Goal: Task Accomplishment & Management: Complete application form

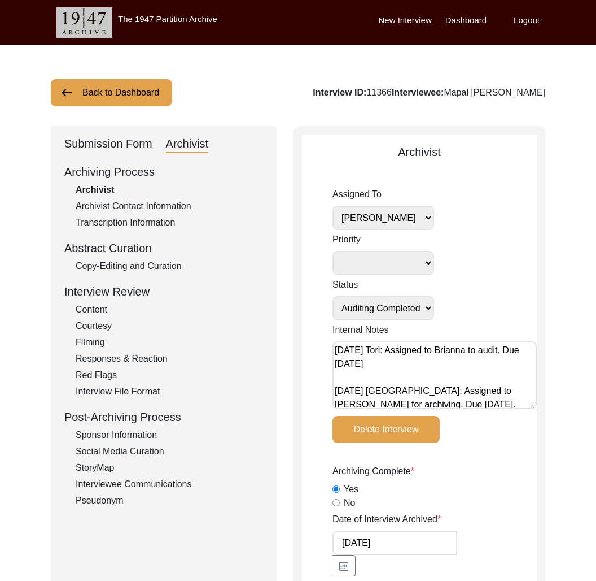
select select "442"
select select "Auditing Completed"
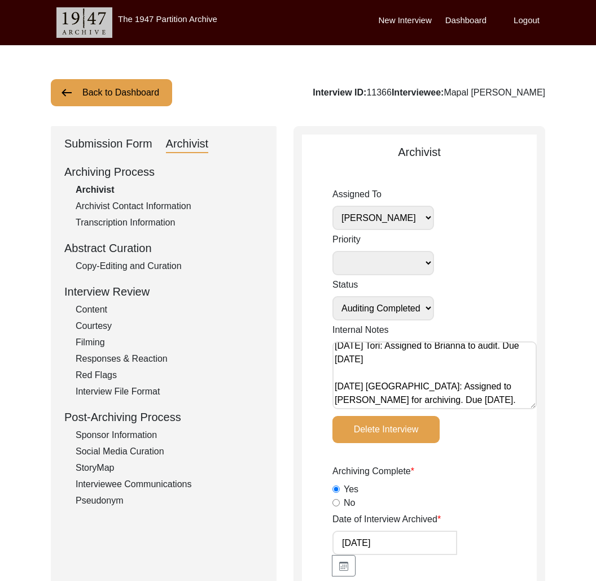
click at [110, 147] on div "Submission Form" at bounding box center [108, 144] width 88 height 18
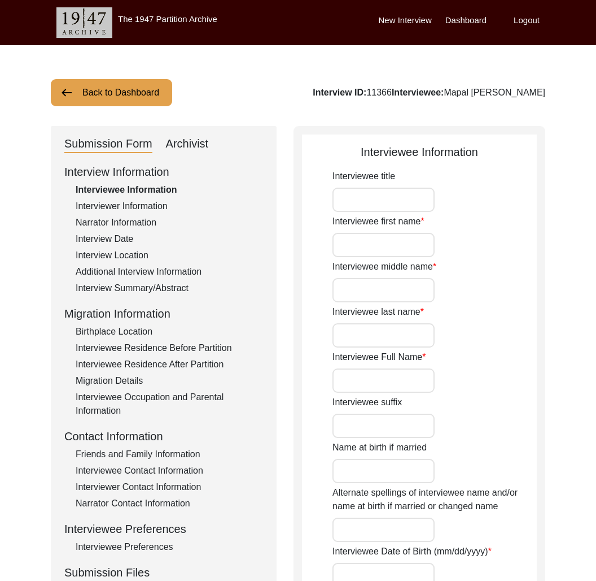
type input "Mr."
type input "Mapal"
type input "Khan"
type input "Sabir"
type input "Mapal [PERSON_NAME]"
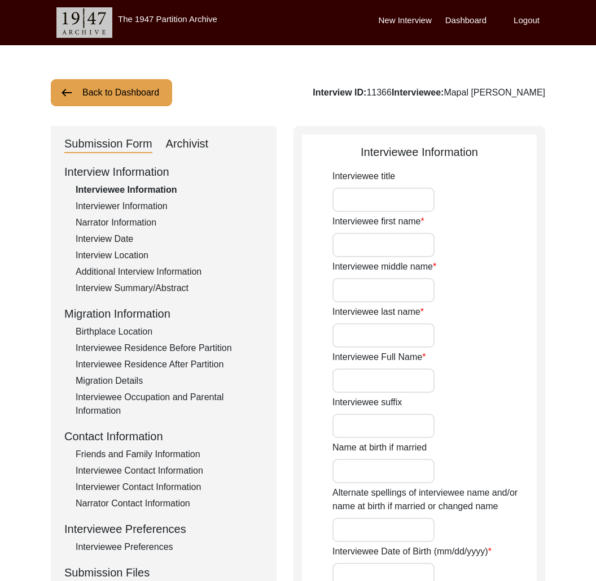
type input "[PERSON_NAME]"
type input "[DATE]"
type input "84"
type input "[DEMOGRAPHIC_DATA]"
type input "Punjabi"
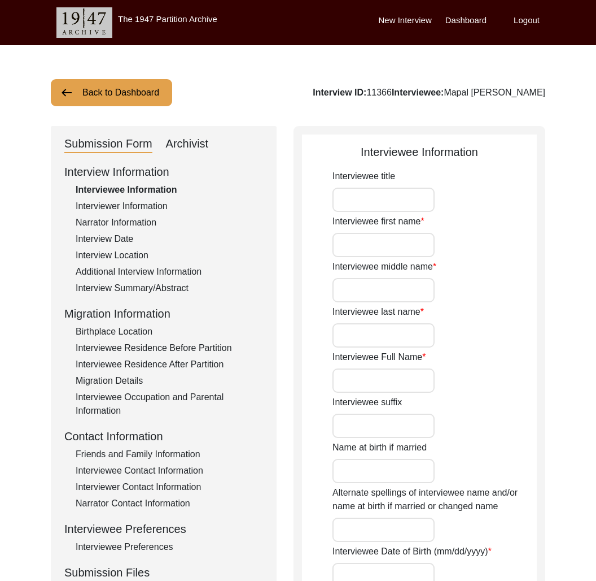
type input "Jhangi"
type input "[DEMOGRAPHIC_DATA]"
type input "Jut"
click at [114, 82] on button "Back to Dashboard" at bounding box center [111, 92] width 121 height 27
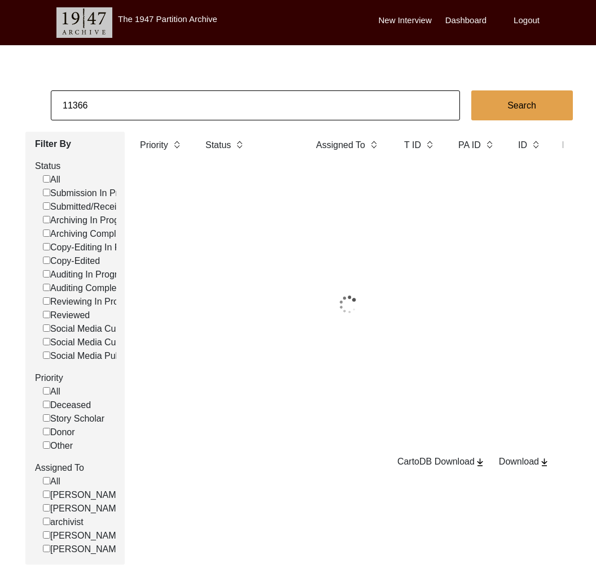
click at [123, 102] on input "11366" at bounding box center [255, 105] width 409 height 30
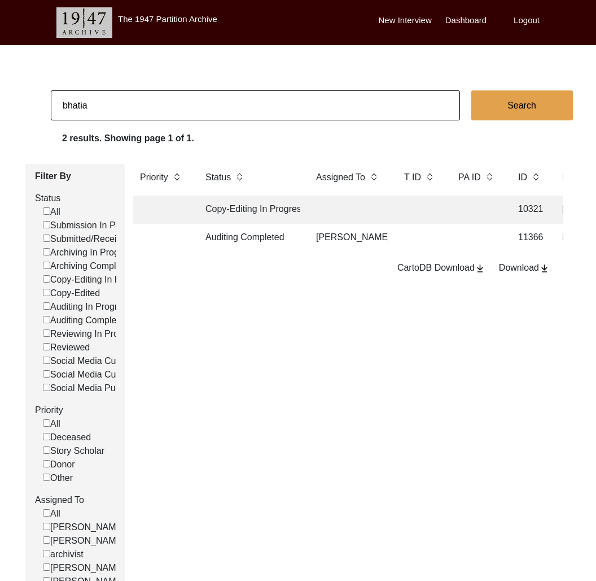
type input "bhatia"
checkbox input "false"
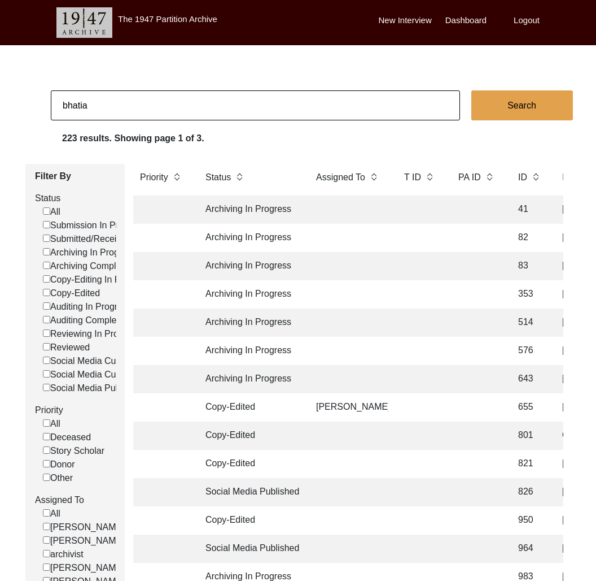
click at [87, 111] on input "bhatia" at bounding box center [255, 105] width 409 height 30
type input "[PERSON_NAME]"
checkbox input "false"
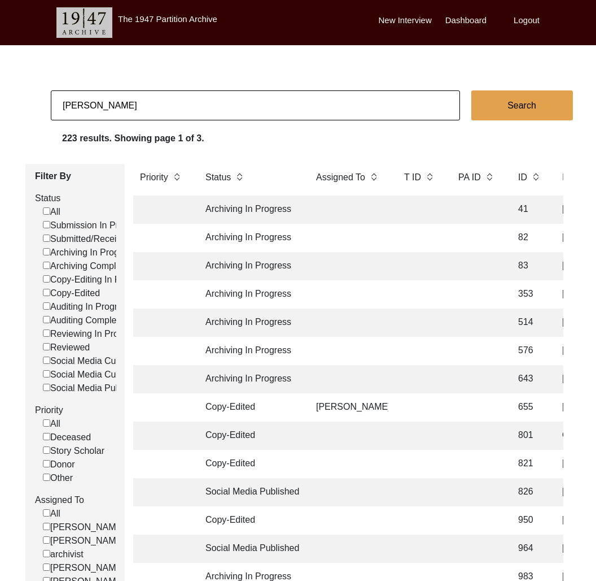
checkbox input "false"
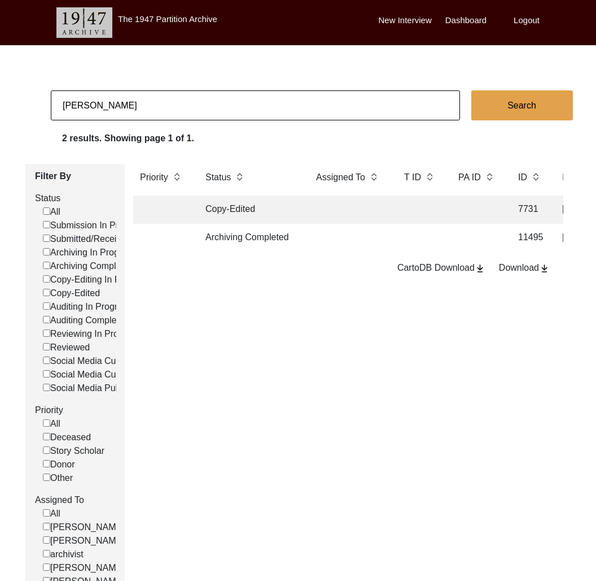
click at [311, 239] on td at bounding box center [349, 238] width 79 height 28
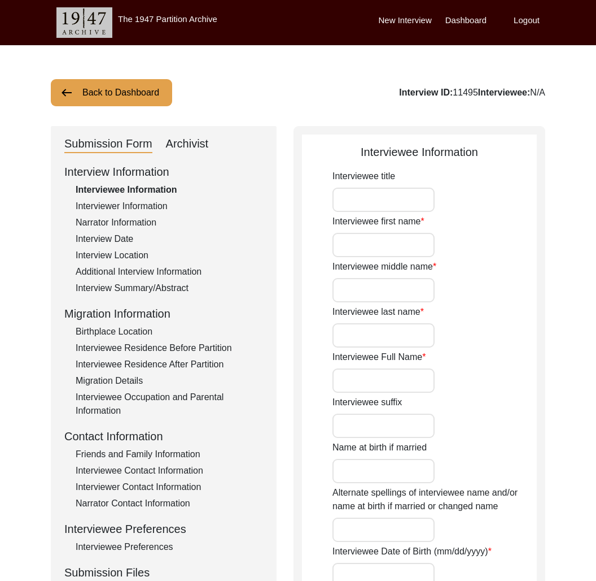
type input "Professor"
type input "[DEMOGRAPHIC_DATA]"
type input "Bhagwan"
type input "Bhatia"
type input "[PERSON_NAME]"
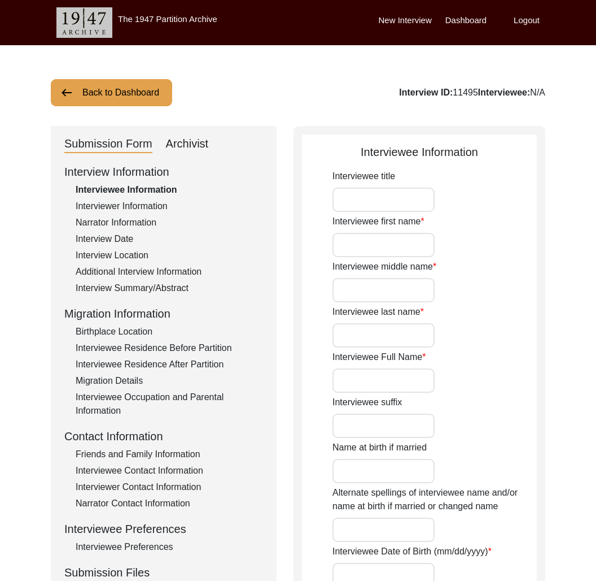
type input "1937"
type input "87"
type input "[DEMOGRAPHIC_DATA]"
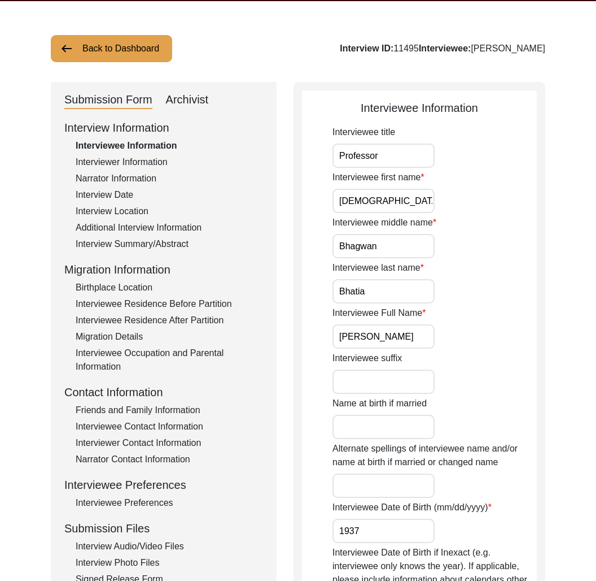
scroll to position [52, 0]
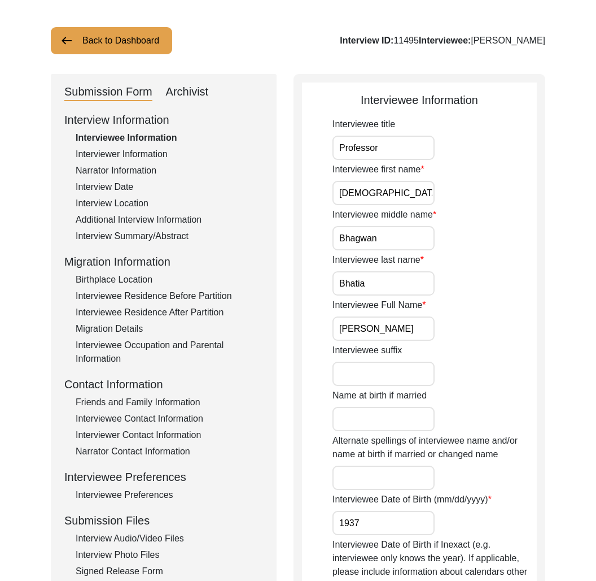
click at [153, 289] on div "Interviewee Residence Before Partition" at bounding box center [170, 296] width 188 height 14
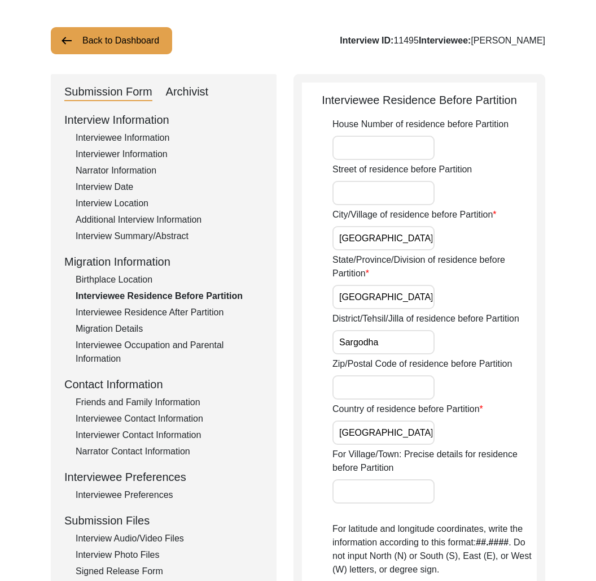
click at [139, 139] on div "Interviewee Information" at bounding box center [170, 138] width 188 height 14
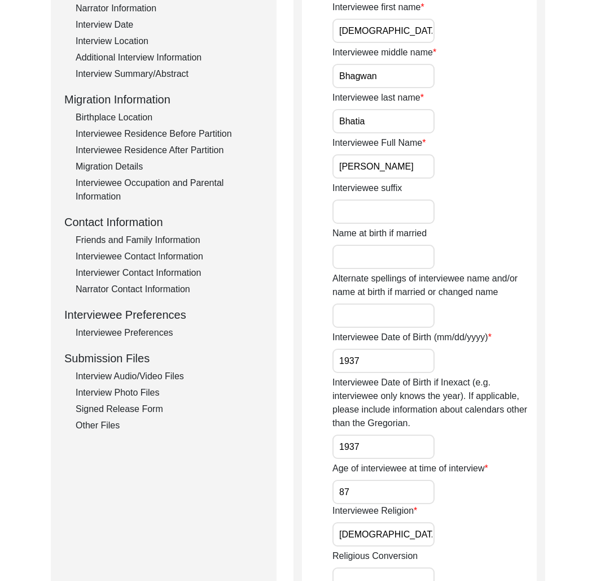
scroll to position [121, 0]
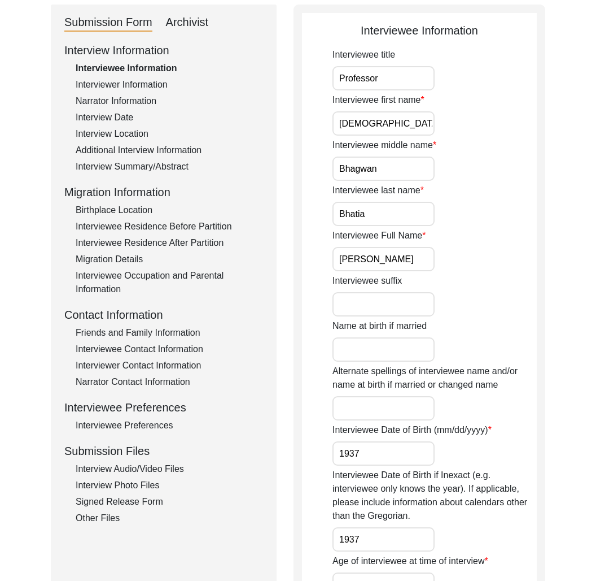
click at [151, 163] on div "Interview Summary/Abstract" at bounding box center [170, 167] width 188 height 14
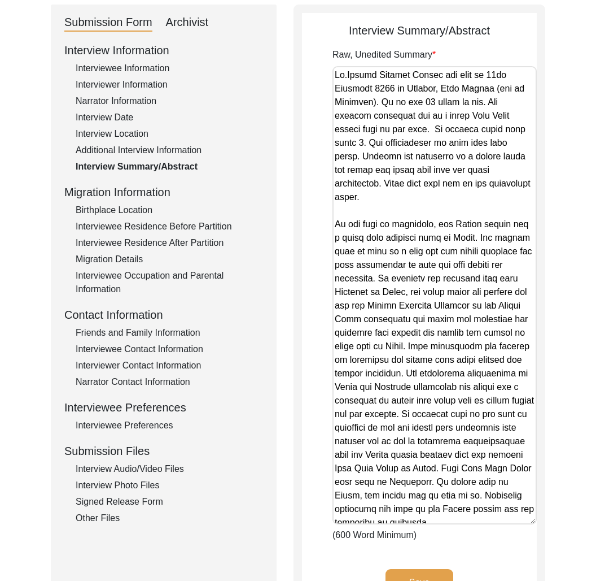
drag, startPoint x: 529, startPoint y: 127, endPoint x: 506, endPoint y: 517, distance: 391.0
click at [506, 517] on textarea "Raw, Unedited Summary" at bounding box center [435, 295] width 204 height 458
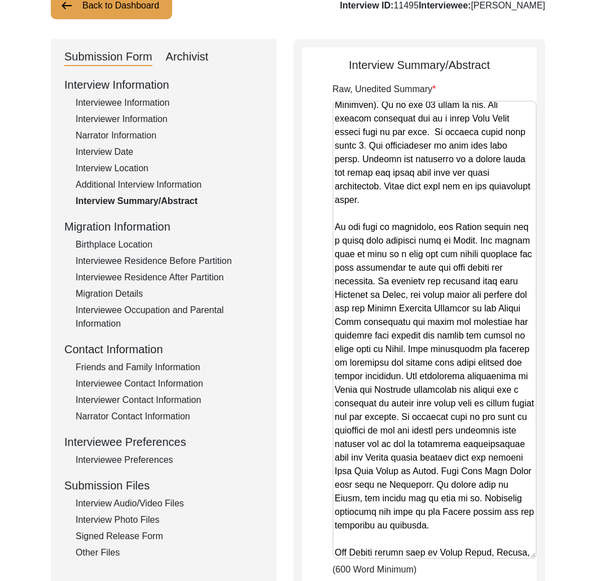
scroll to position [82, 0]
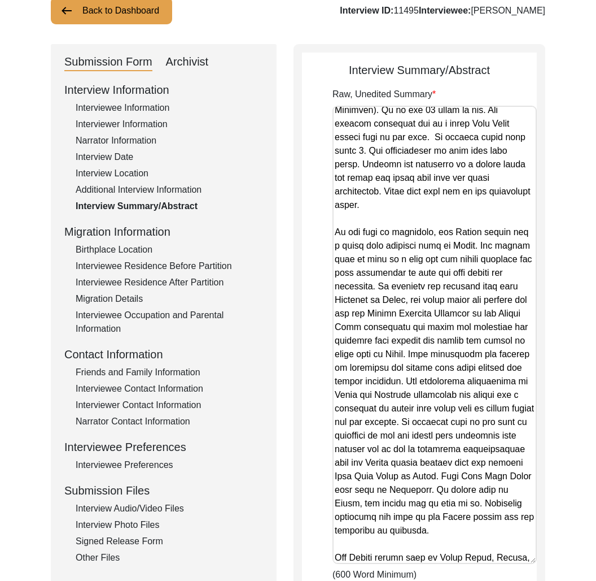
click at [186, 47] on div "Submission Form Archivist Interview Information Interviewee Information Intervi…" at bounding box center [164, 353] width 226 height 618
click at [196, 61] on div "Archivist" at bounding box center [187, 62] width 43 height 18
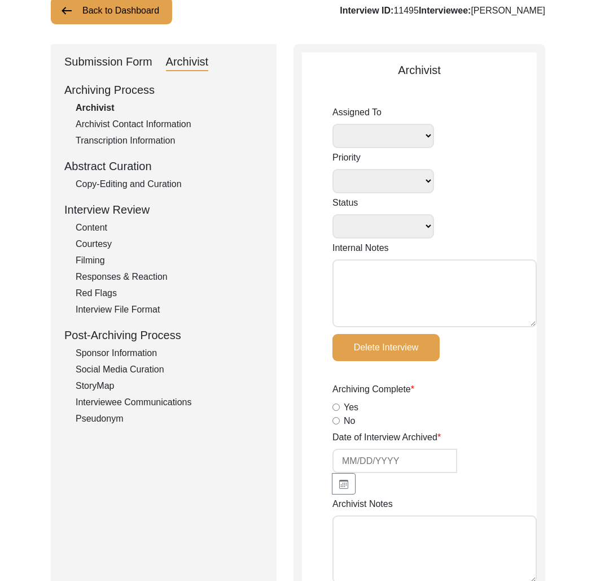
select select
select select "Archiving Completed"
type textarea "[DATE] [GEOGRAPHIC_DATA]: Assigned to Brianna to archive. Due [DATE]. When arch…"
radio input "true"
type input "[DATE]"
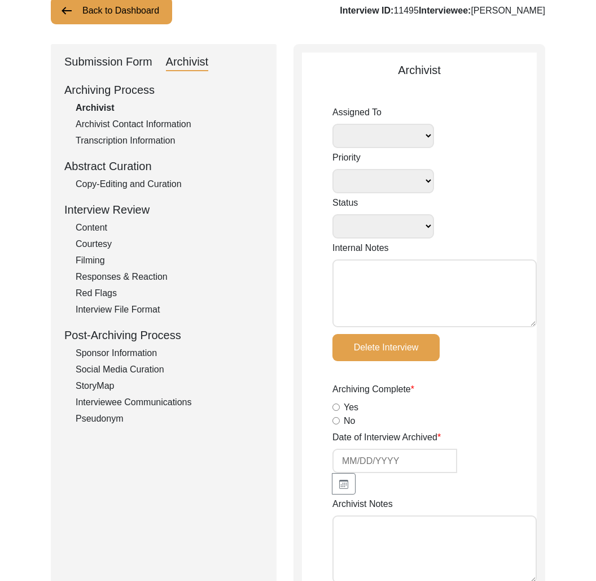
type textarea "Lore 37, 5030 Ipsumdo: Sitametc. Adipisc elits. Doeiusmodte Incid: Utlabor et d…"
radio input "true"
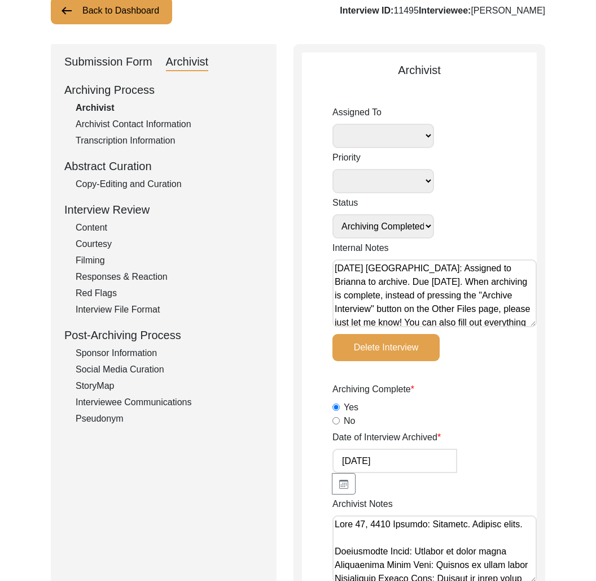
radio input "true"
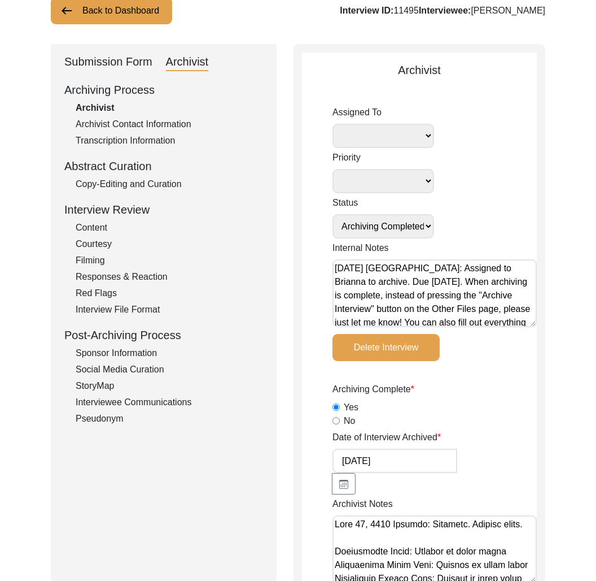
type input "0:27:24"
radio input "true"
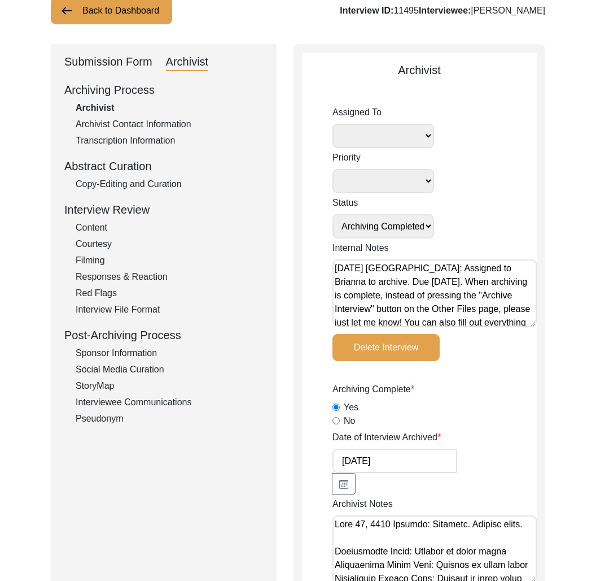
radio input "true"
type input "23"
radio input "true"
type textarea "[PERSON_NAME] length: 0:08:54"
type input "mov, MOV"
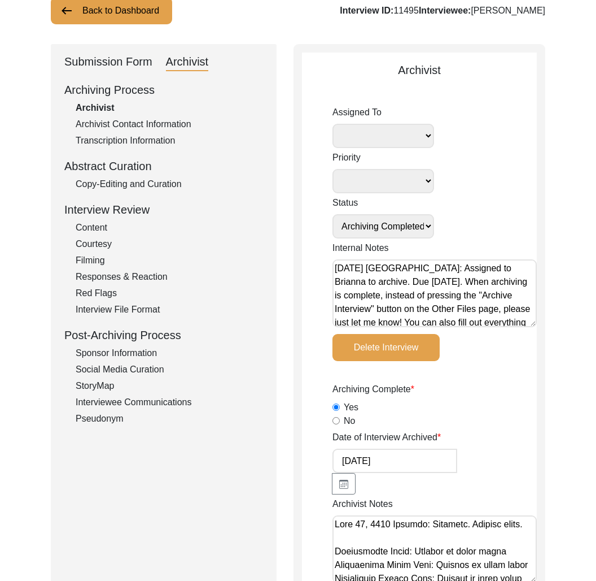
type input "MOV"
type input "3.36 GB"
select select
click at [150, 186] on div "Copy-Editing and Curation" at bounding box center [170, 184] width 188 height 14
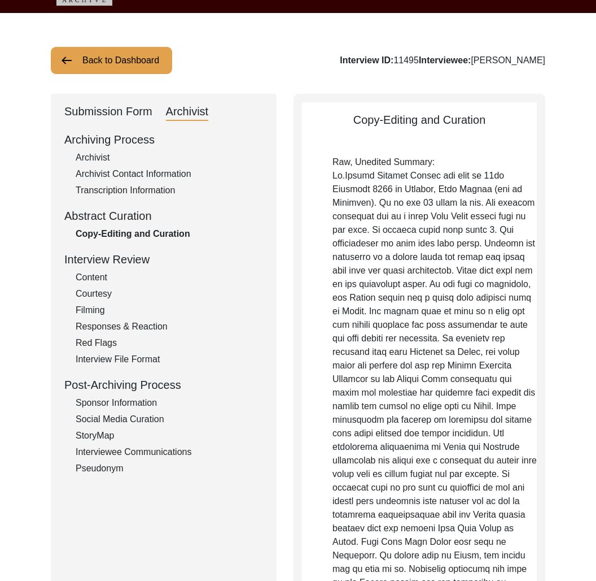
scroll to position [0, 0]
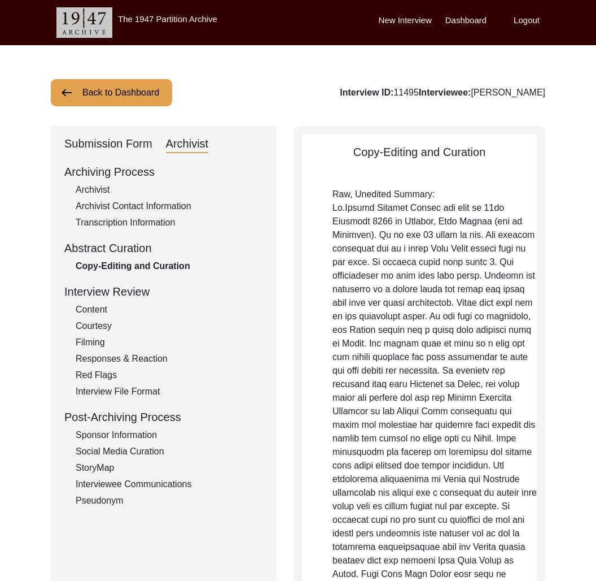
click at [146, 98] on button "Back to Dashboard" at bounding box center [111, 92] width 121 height 27
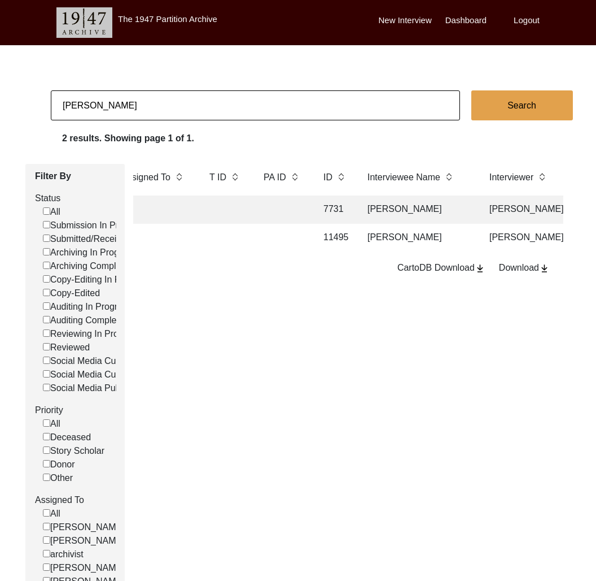
scroll to position [0, 213]
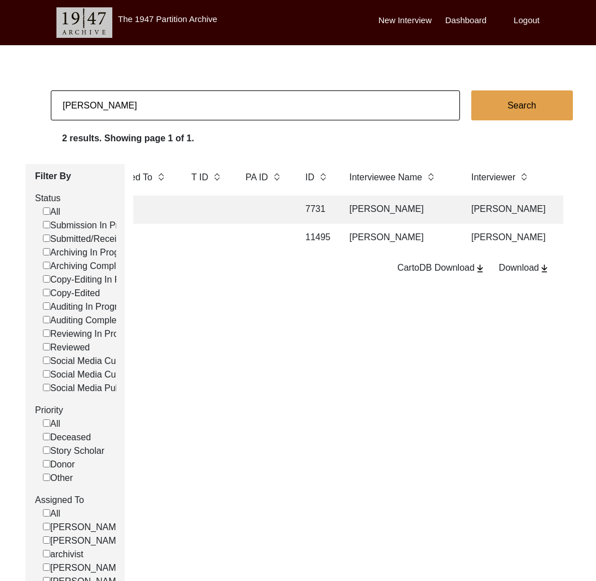
click at [137, 108] on input "[PERSON_NAME]" at bounding box center [255, 105] width 409 height 30
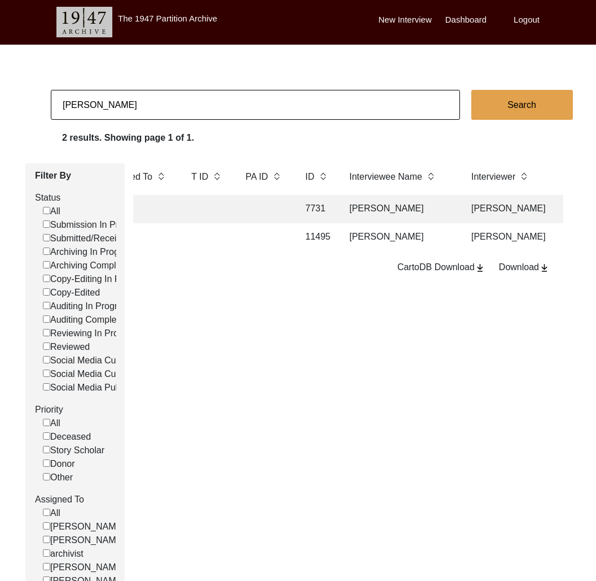
scroll to position [0, 0]
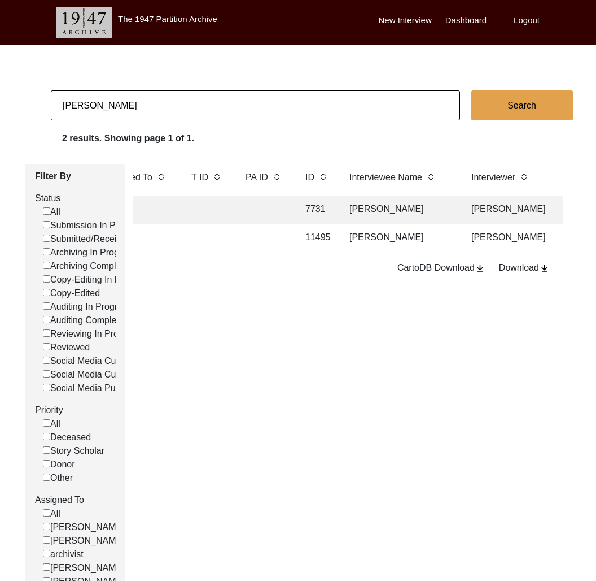
click at [137, 108] on input "[PERSON_NAME]" at bounding box center [255, 105] width 409 height 30
type input "[PERSON_NAME]"
checkbox input "false"
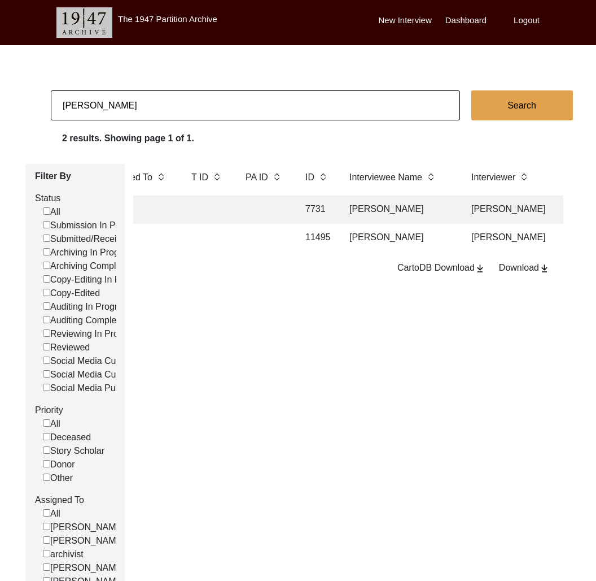
checkbox input "false"
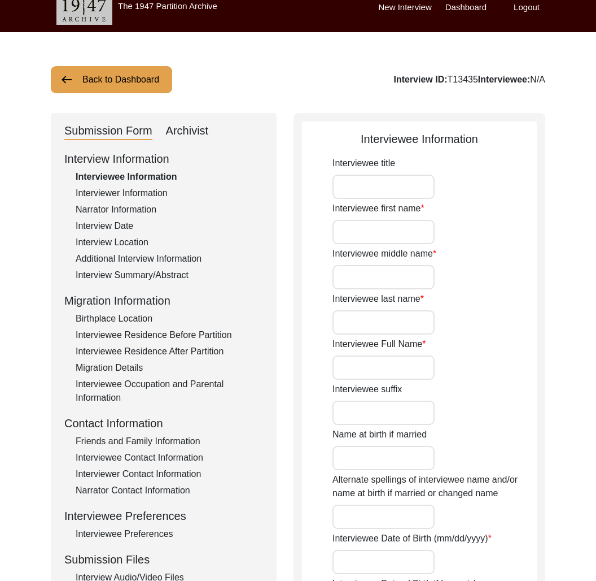
scroll to position [133, 0]
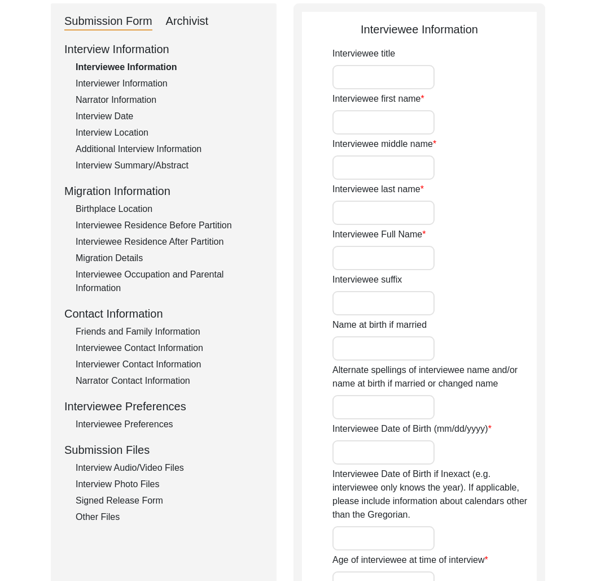
type input "[PERSON_NAME]"
type input "Kaur"
type input "[PERSON_NAME]"
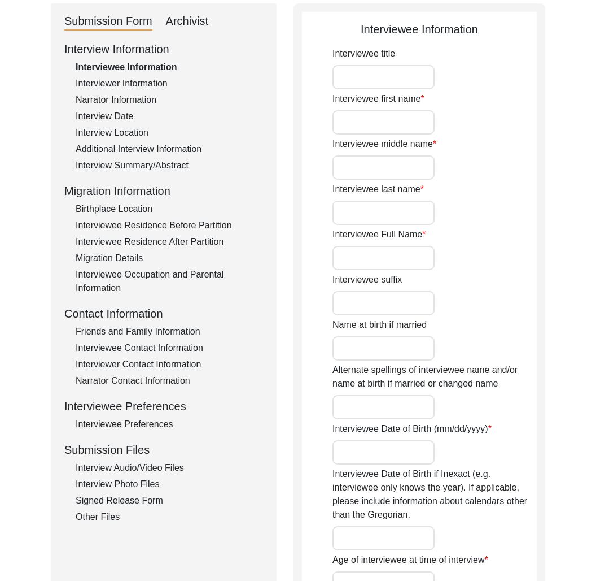
type input "[PERSON_NAME]"
type input "[DATE]"
type input "99"
type input "[DEMOGRAPHIC_DATA]"
type input "Punjabi"
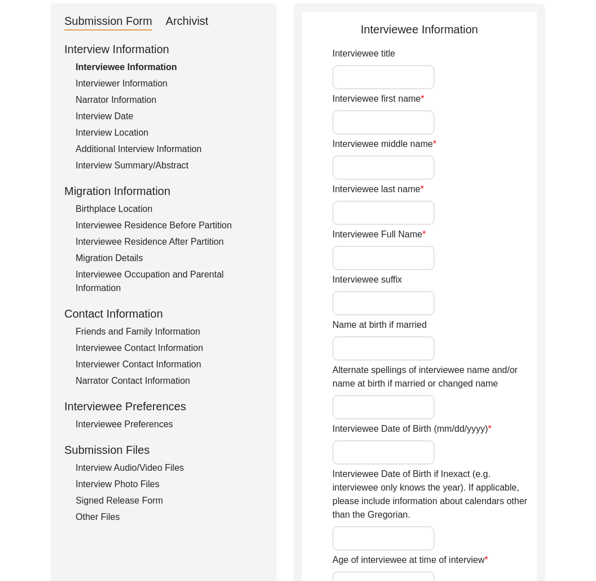
type input "[DEMOGRAPHIC_DATA]"
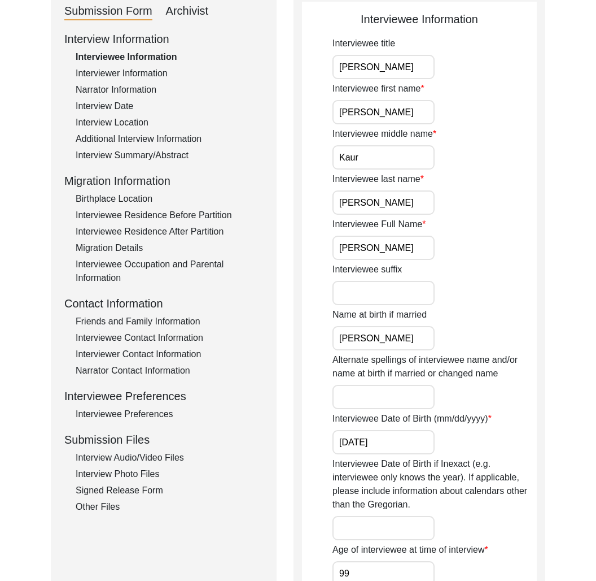
click at [151, 485] on div "Signed Release Form" at bounding box center [170, 490] width 188 height 14
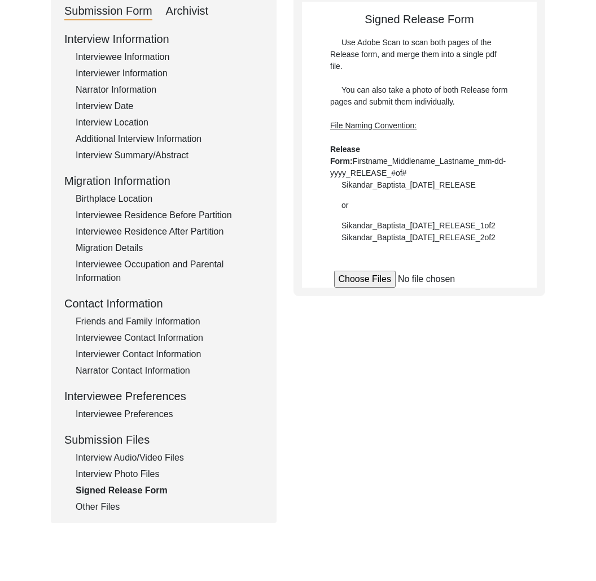
click at [148, 474] on div "Interview Photo Files" at bounding box center [170, 474] width 188 height 14
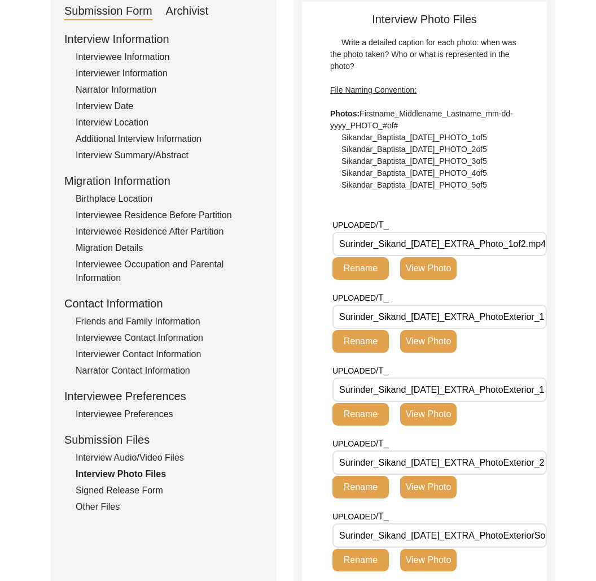
click at [156, 454] on div "Interview Audio/Video Files" at bounding box center [170, 458] width 188 height 14
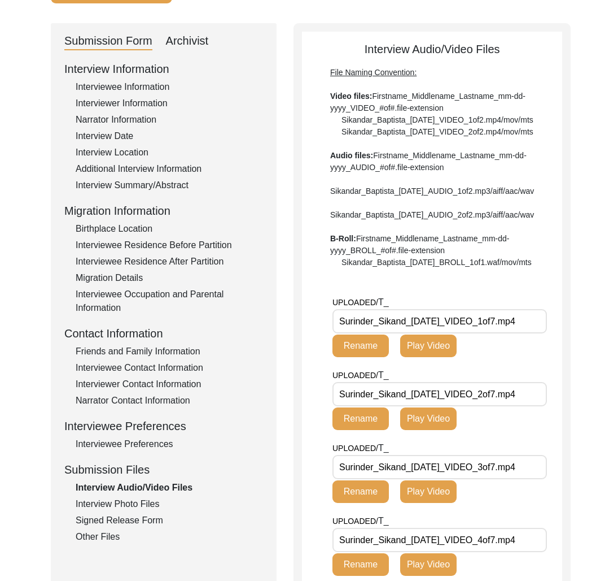
scroll to position [124, 0]
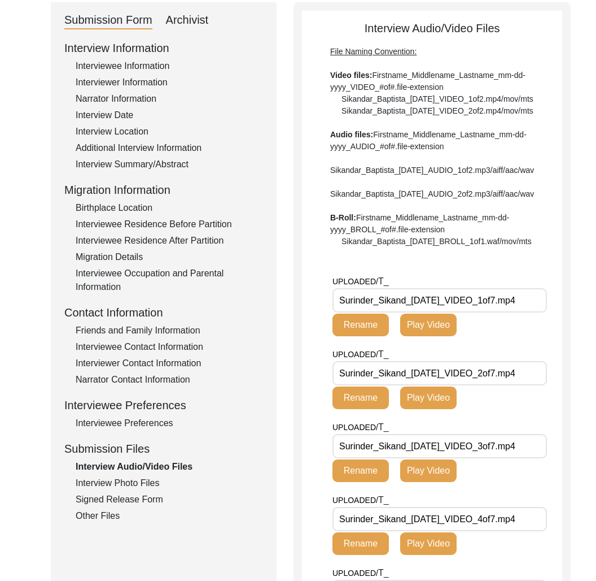
drag, startPoint x: 141, startPoint y: 486, endPoint x: 132, endPoint y: 499, distance: 15.8
click at [142, 486] on div "Interview Photo Files" at bounding box center [170, 483] width 188 height 14
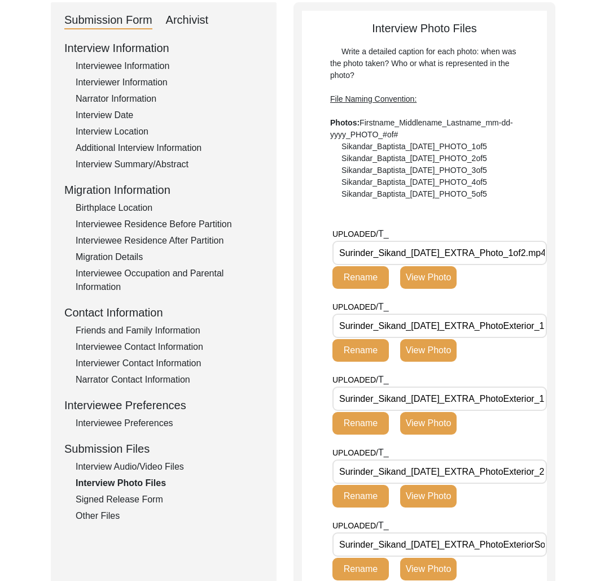
drag, startPoint x: 149, startPoint y: 468, endPoint x: 148, endPoint y: 480, distance: 11.3
click at [149, 468] on div "Interview Audio/Video Files" at bounding box center [170, 467] width 188 height 14
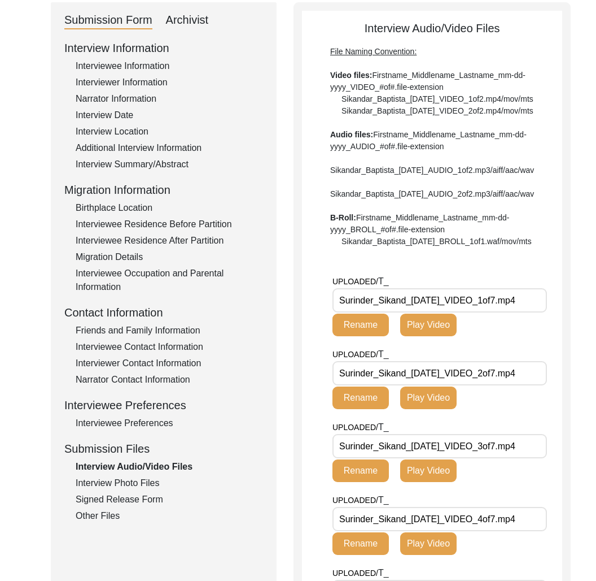
click at [147, 481] on div "Interview Photo Files" at bounding box center [170, 483] width 188 height 14
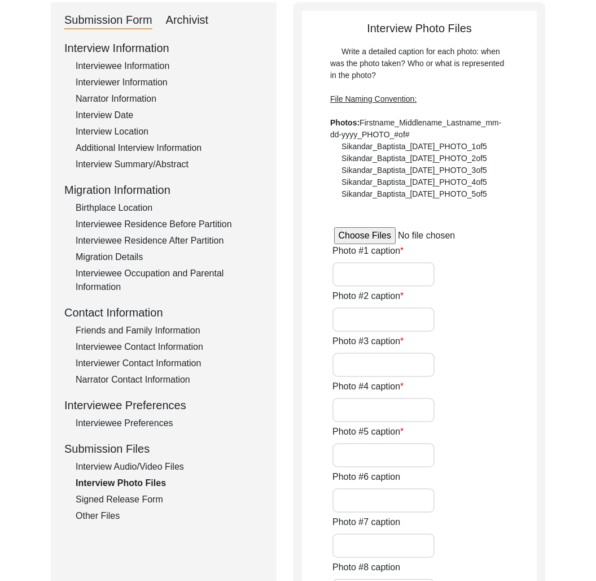
type input "NA"
type input "[PERSON_NAME] with her daughter [PERSON_NAME] at her residence"
type input "[PERSON_NAME] at the her residence 1"
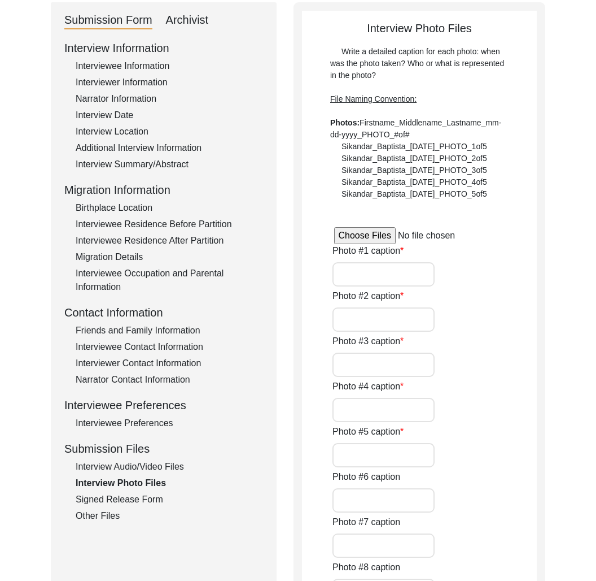
type input "[PERSON_NAME] at the her residence 2"
type input "[PERSON_NAME] with her husnad [PERSON_NAME] in [DATE]"
type input "[PERSON_NAME] during the interview with her grandson [PERSON_NAME]"
type input "[PERSON_NAME] during the interview"
type input "[PERSON_NAME] with her degree of BT in [DATE]"
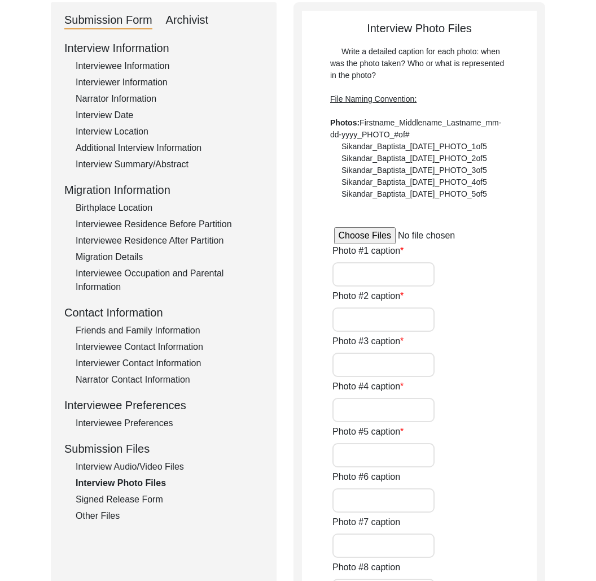
type input "[PERSON_NAME] during her wedding with [PERSON_NAME] 1946 (1)"
type input "[PERSON_NAME] during her wedding with [PERSON_NAME] 1946 (2)"
type textarea "Photo #13 - [PERSON_NAME] with [PERSON_NAME] in [DATE] Photo #14 - [PERSON_NAME…"
type input "5"
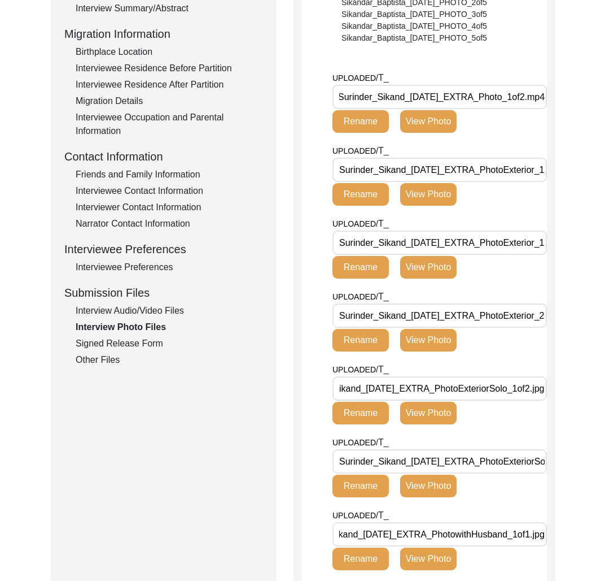
scroll to position [0, 0]
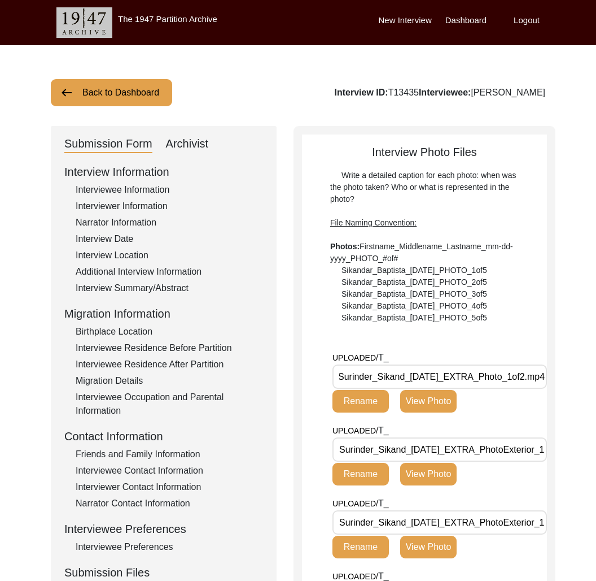
click at [119, 199] on div "Interviewer Information" at bounding box center [170, 206] width 188 height 14
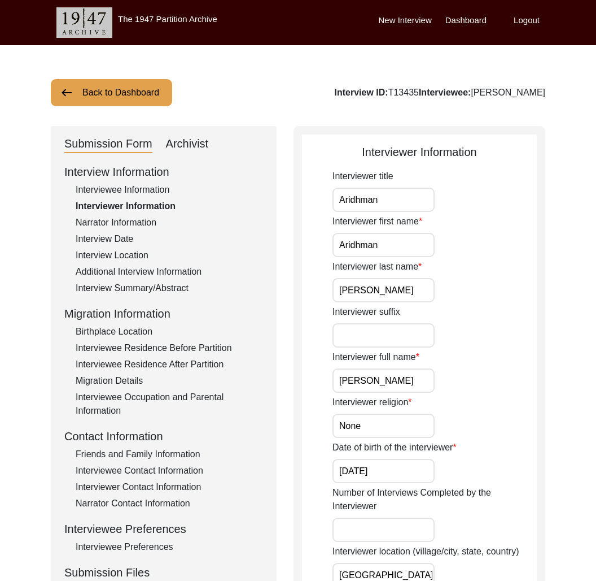
click at [110, 244] on div "Interview Date" at bounding box center [170, 239] width 188 height 14
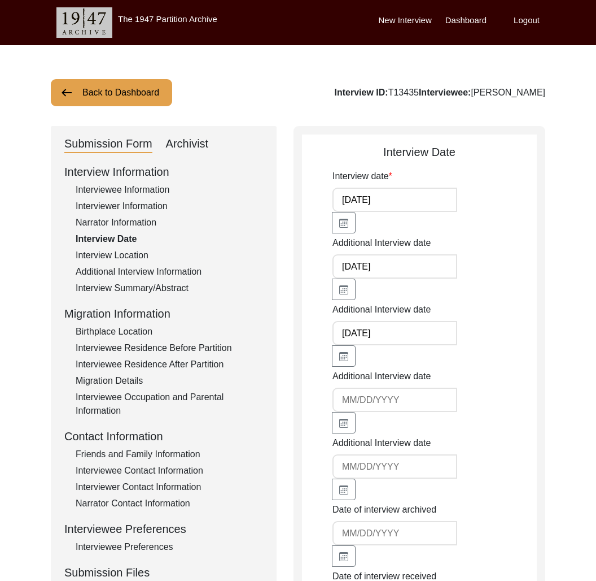
click at [121, 275] on div "Additional Interview Information" at bounding box center [170, 272] width 188 height 14
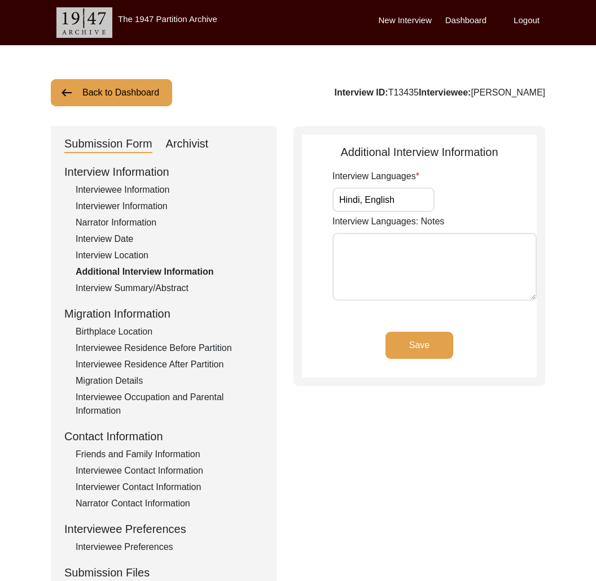
click at [128, 289] on div "Interview Summary/Abstract" at bounding box center [170, 288] width 188 height 14
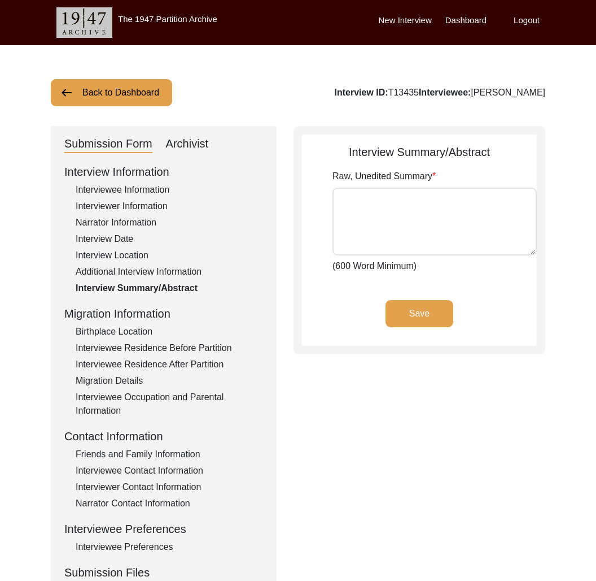
click at [127, 266] on div "Additional Interview Information" at bounding box center [170, 272] width 188 height 14
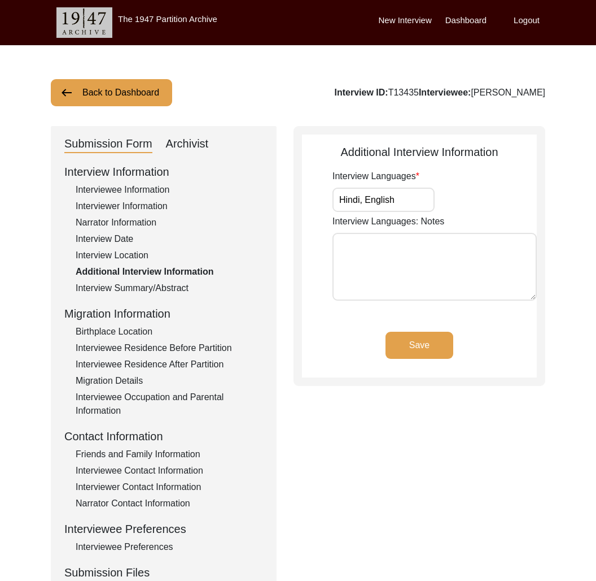
click at [131, 280] on div "Interview Information Interviewee Information Interviewer Information Narrator …" at bounding box center [163, 404] width 199 height 483
click at [132, 290] on div "Interview Summary/Abstract" at bounding box center [170, 288] width 188 height 14
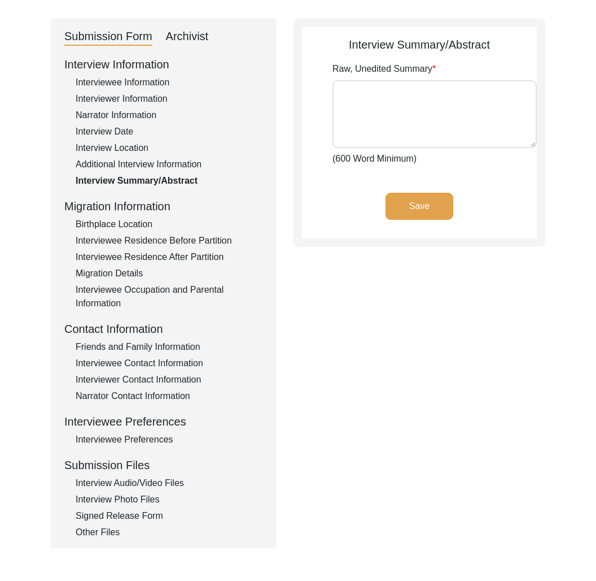
scroll to position [132, 0]
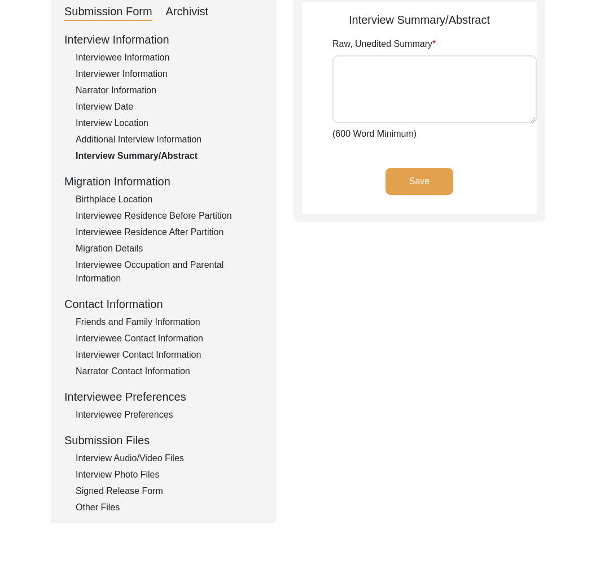
click at [127, 412] on div "Interviewee Preferences" at bounding box center [170, 415] width 188 height 14
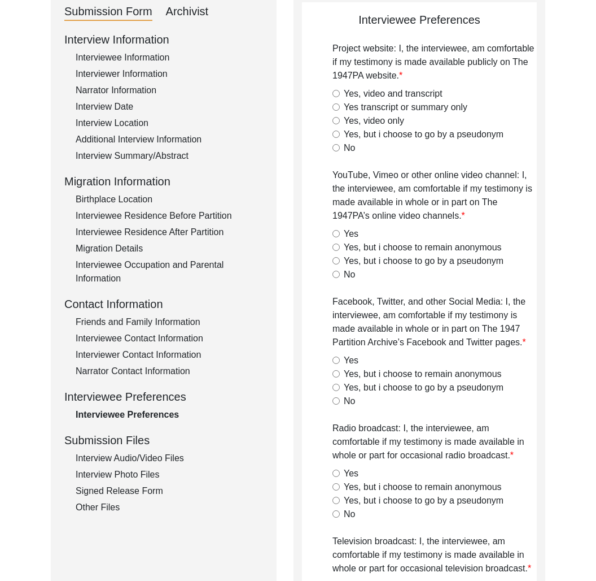
click at [129, 353] on div "Interviewer Contact Information" at bounding box center [170, 355] width 188 height 14
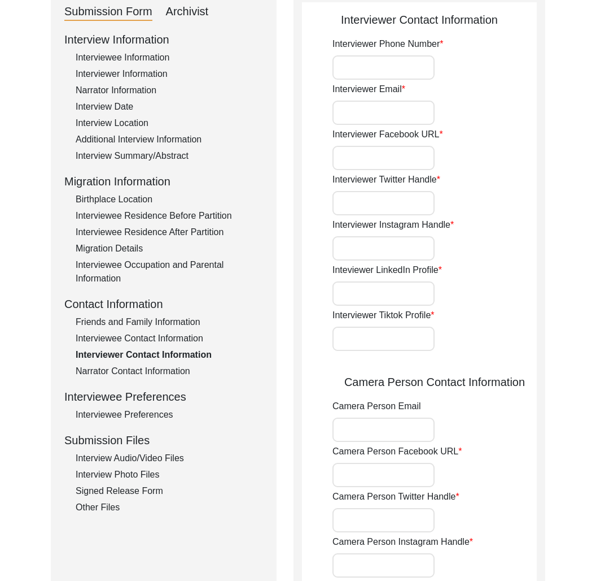
click at [133, 335] on div "Interviewee Contact Information" at bounding box center [170, 339] width 188 height 14
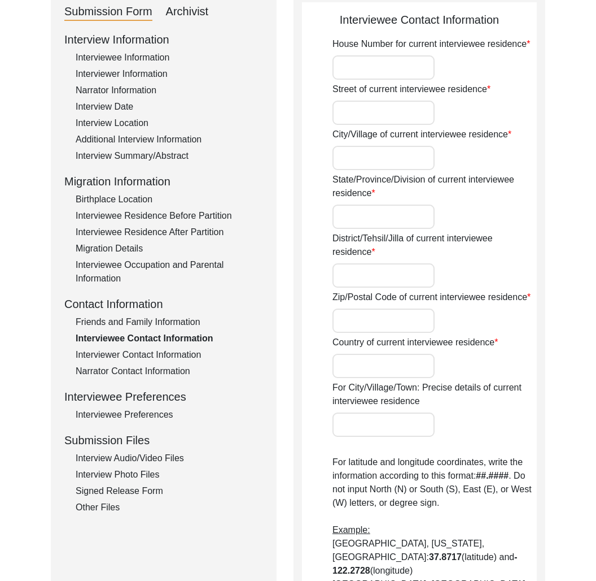
click at [143, 316] on div "Friends and Family Information" at bounding box center [170, 322] width 188 height 14
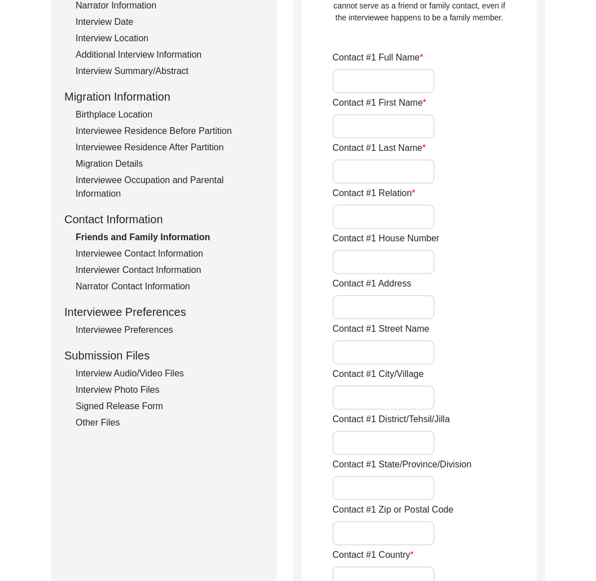
scroll to position [286, 0]
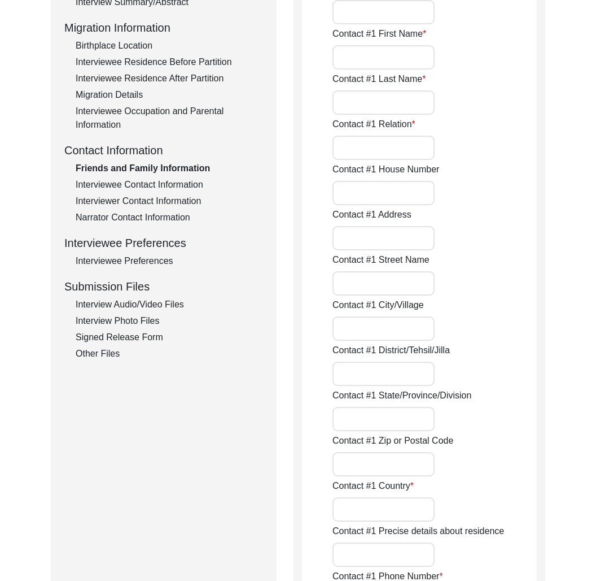
click at [143, 328] on div "Interview Information Interviewee Information Interviewer Information Narrator …" at bounding box center [163, 118] width 199 height 483
click at [142, 323] on div "Interview Photo Files" at bounding box center [170, 321] width 188 height 14
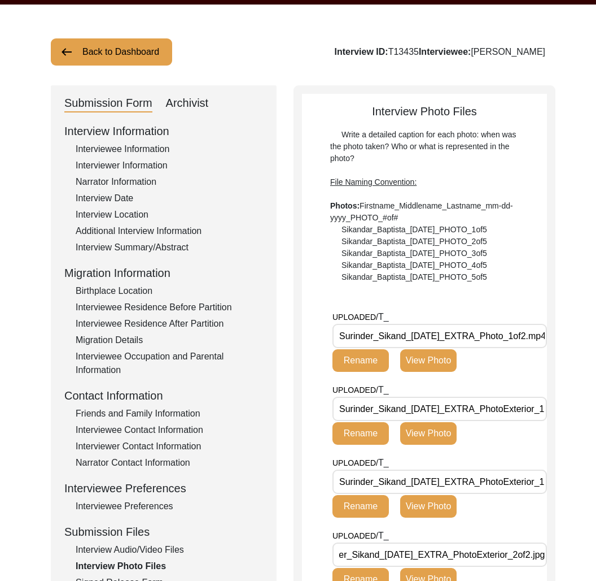
scroll to position [0, 0]
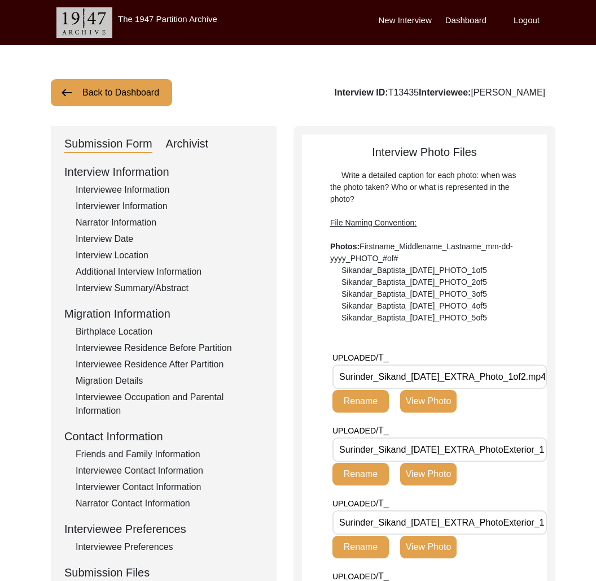
click at [116, 103] on button "Back to Dashboard" at bounding box center [111, 92] width 121 height 27
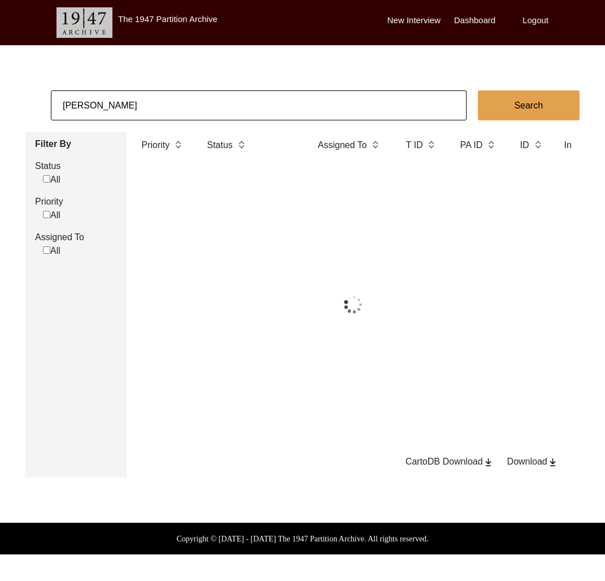
click at [134, 107] on input "[PERSON_NAME]" at bounding box center [259, 105] width 416 height 30
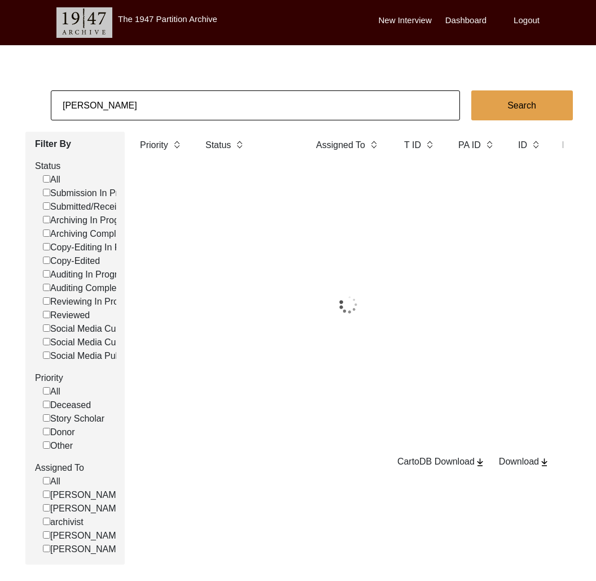
click at [134, 107] on input "[PERSON_NAME]" at bounding box center [255, 105] width 409 height 30
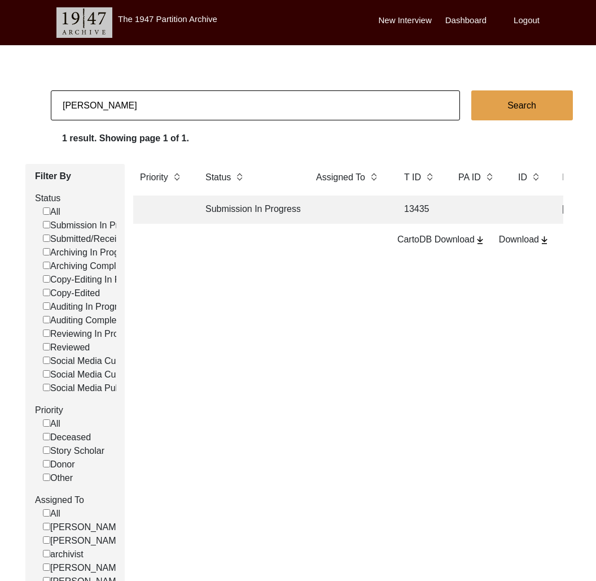
type input "[PERSON_NAME]"
checkbox input "false"
click at [287, 206] on td "Copy-Edited" at bounding box center [250, 209] width 102 height 28
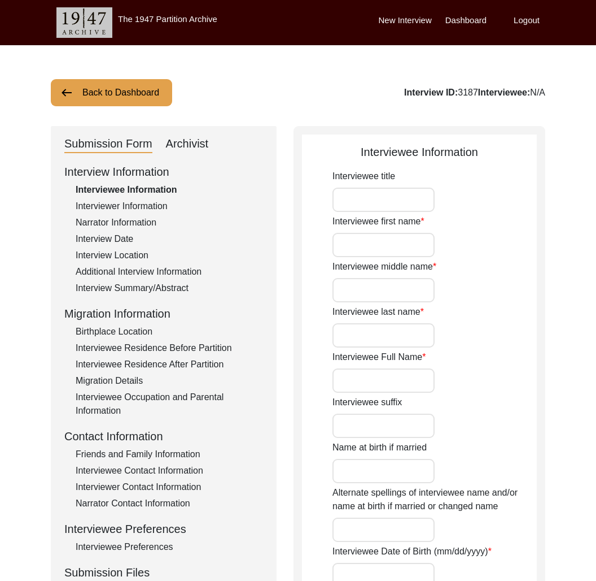
type input "[PERSON_NAME]"
type input "[DATE]"
type input "[DEMOGRAPHIC_DATA]"
click at [381, 91] on div "Interview ID: 3187 Interviewee: [PERSON_NAME]" at bounding box center [445, 93] width 201 height 14
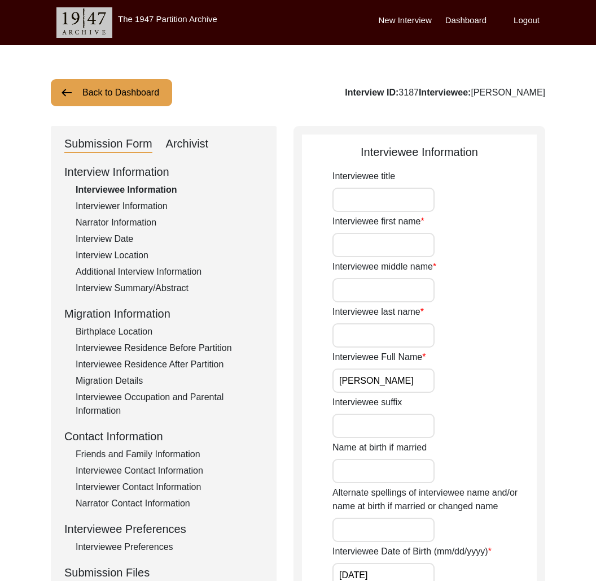
copy div "3187"
click at [160, 100] on button "Back to Dashboard" at bounding box center [111, 92] width 121 height 27
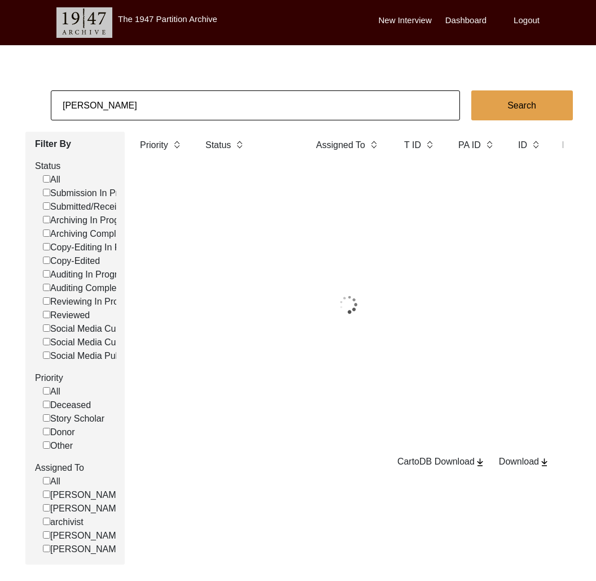
click at [160, 105] on input "[PERSON_NAME]" at bounding box center [255, 105] width 409 height 30
click at [160, 104] on input "[PERSON_NAME]" at bounding box center [255, 105] width 409 height 30
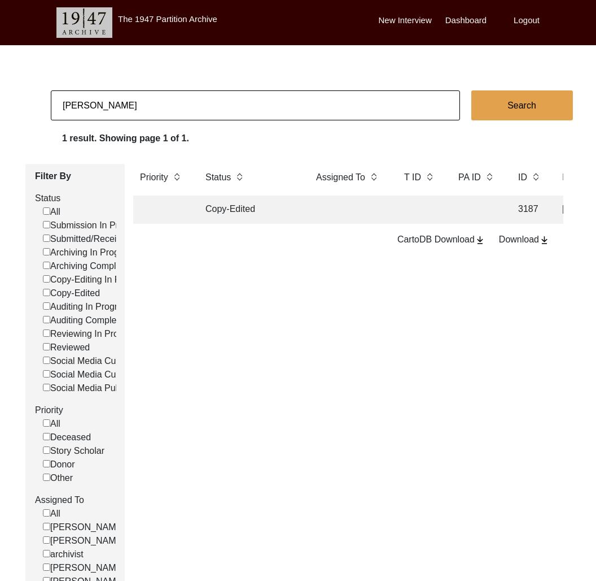
click at [160, 104] on input "[PERSON_NAME]" at bounding box center [255, 105] width 409 height 30
paste input "Adars"
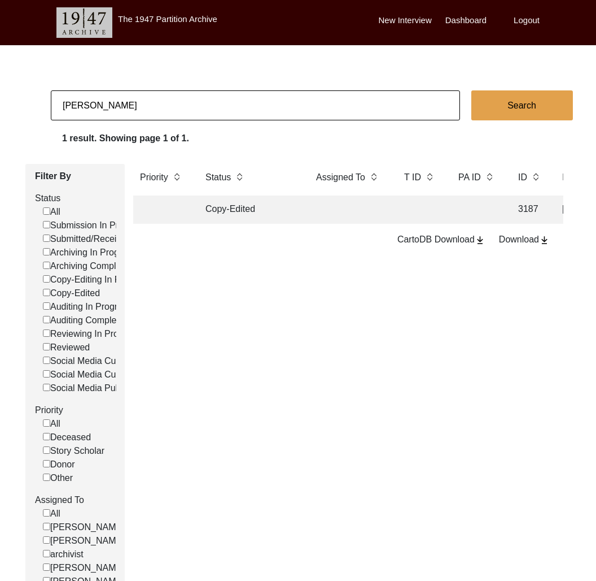
type input "[PERSON_NAME]"
checkbox input "false"
click at [257, 216] on td "Copy-Edited" at bounding box center [250, 209] width 102 height 28
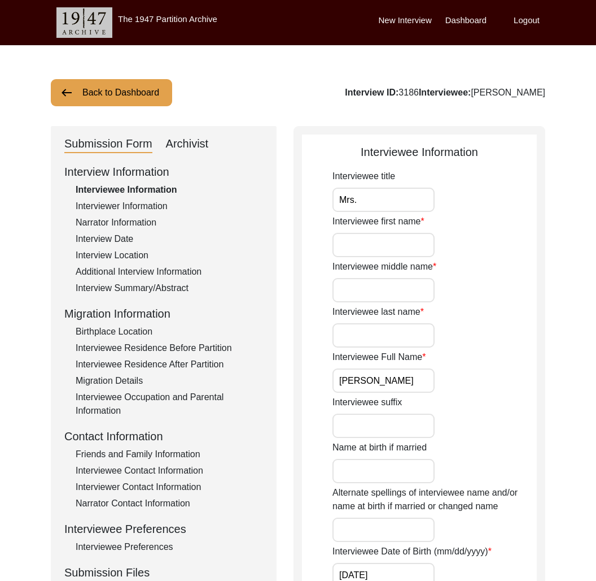
click at [420, 88] on div "Interview ID: 3186 Interviewee: [PERSON_NAME]" at bounding box center [445, 93] width 201 height 14
copy div "3186"
